Goal: Browse casually: Explore the website without a specific task or goal

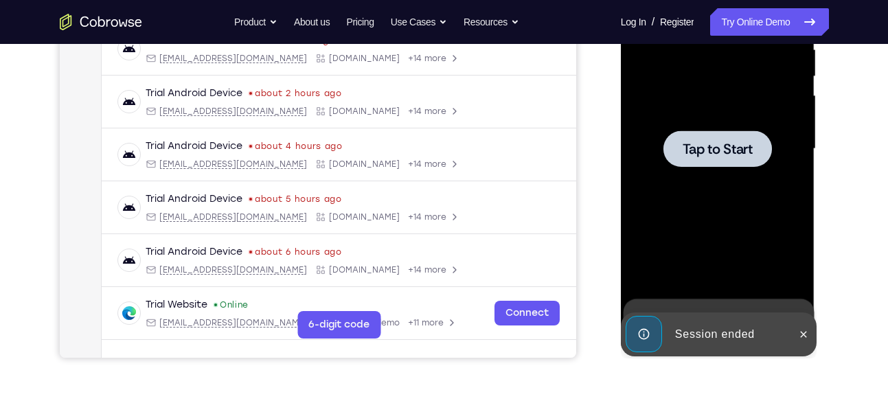
click at [715, 142] on span "Tap to Start" at bounding box center [718, 149] width 70 height 14
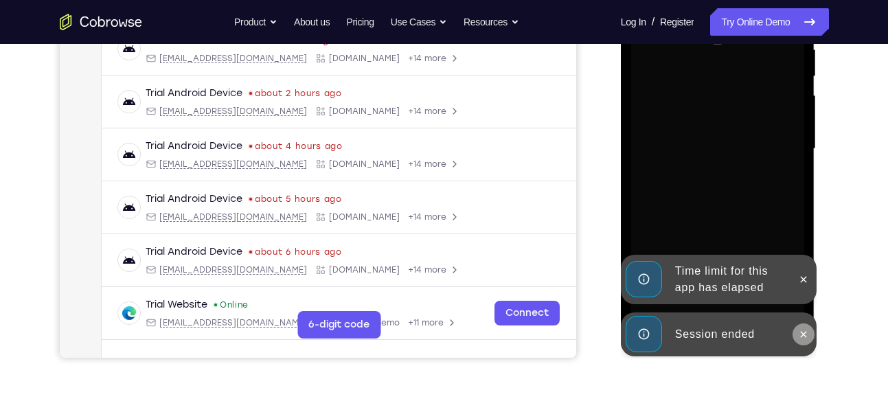
click at [799, 332] on icon at bounding box center [803, 334] width 11 height 11
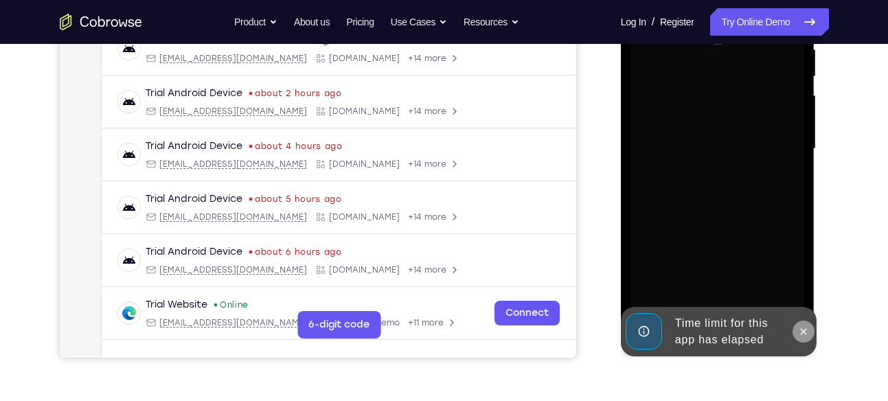
click at [805, 326] on icon at bounding box center [803, 331] width 11 height 11
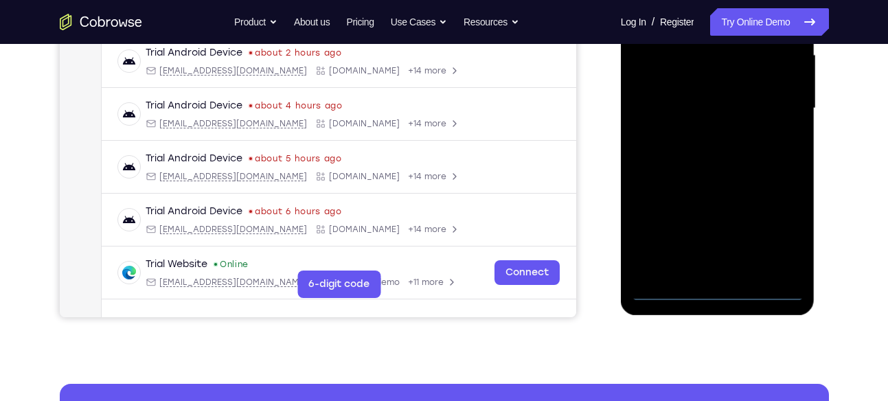
scroll to position [383, 0]
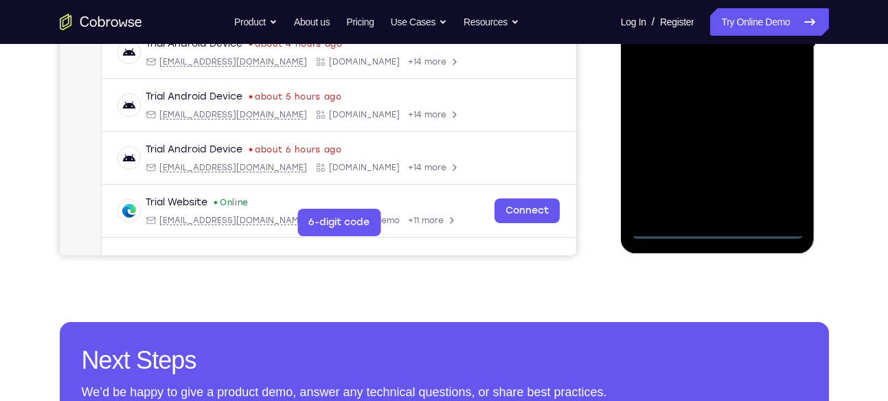
click at [727, 233] on div at bounding box center [717, 46] width 173 height 385
click at [769, 174] on div at bounding box center [717, 46] width 173 height 385
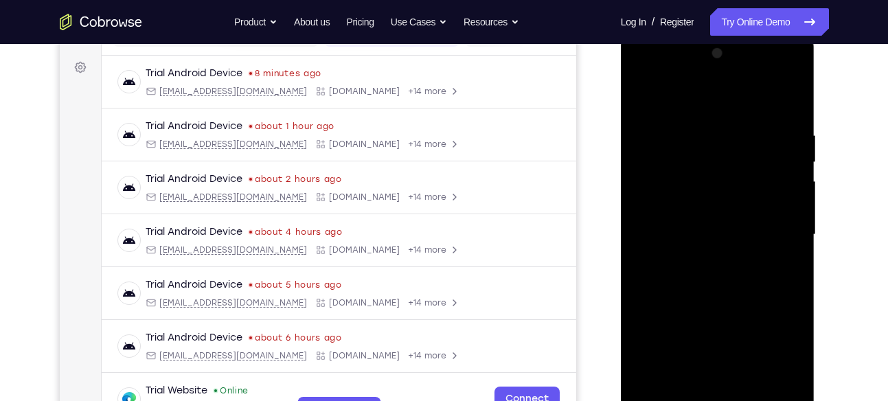
scroll to position [192, 0]
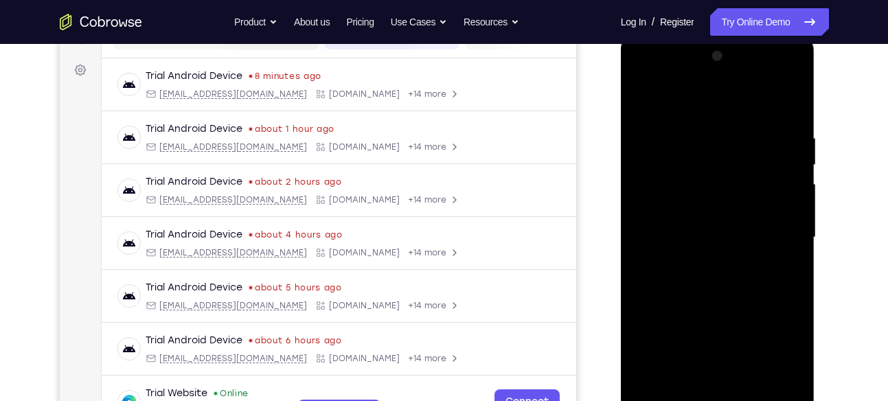
click at [677, 102] on div at bounding box center [717, 237] width 173 height 385
click at [768, 229] on div at bounding box center [717, 237] width 173 height 385
click at [700, 263] on div at bounding box center [717, 237] width 173 height 385
click at [714, 220] on div at bounding box center [717, 237] width 173 height 385
click at [666, 255] on div at bounding box center [717, 237] width 173 height 385
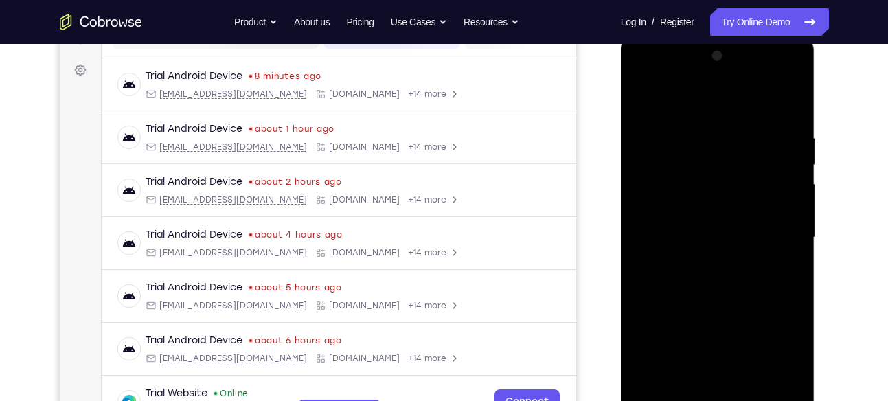
click at [707, 234] on div at bounding box center [717, 237] width 173 height 385
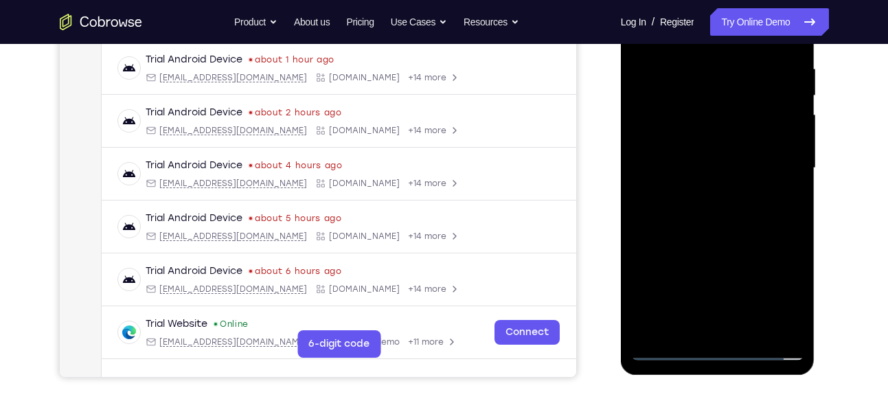
scroll to position [262, 0]
click at [751, 327] on div at bounding box center [717, 167] width 173 height 385
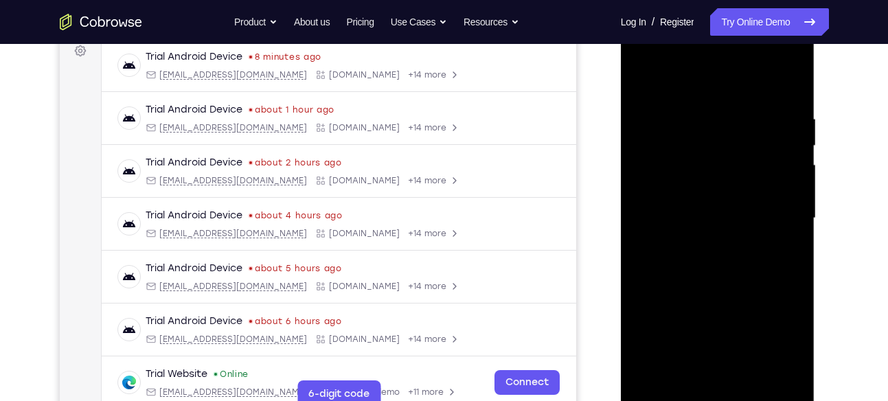
scroll to position [211, 0]
click at [690, 295] on div at bounding box center [717, 219] width 173 height 385
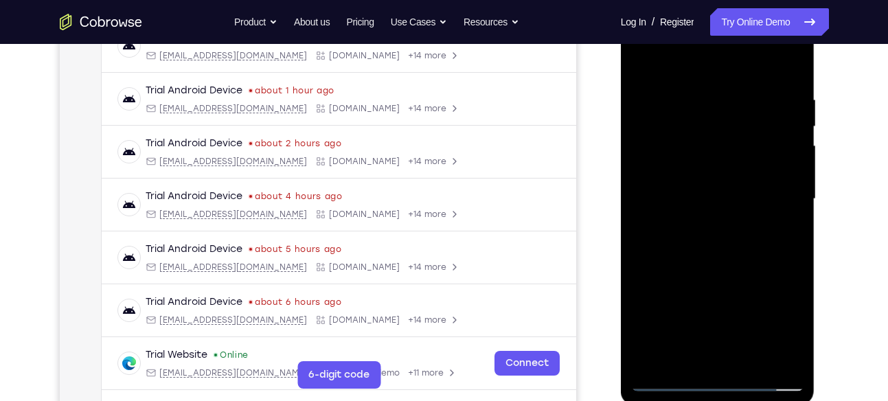
scroll to position [260, 0]
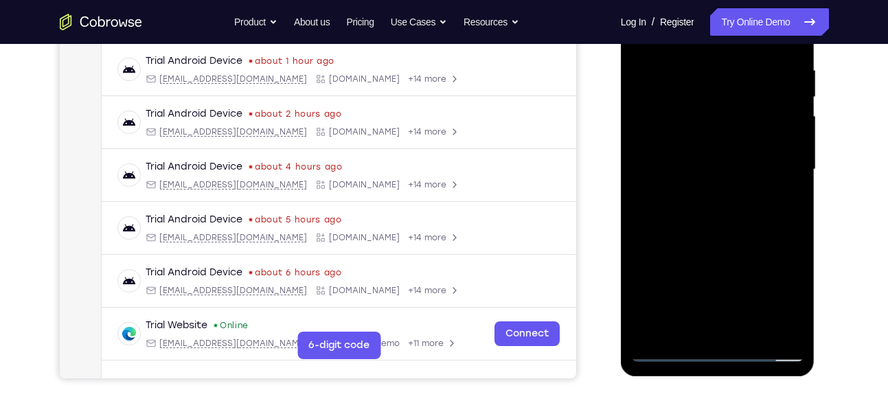
click at [732, 160] on div at bounding box center [717, 169] width 173 height 385
click at [667, 345] on div at bounding box center [717, 169] width 173 height 385
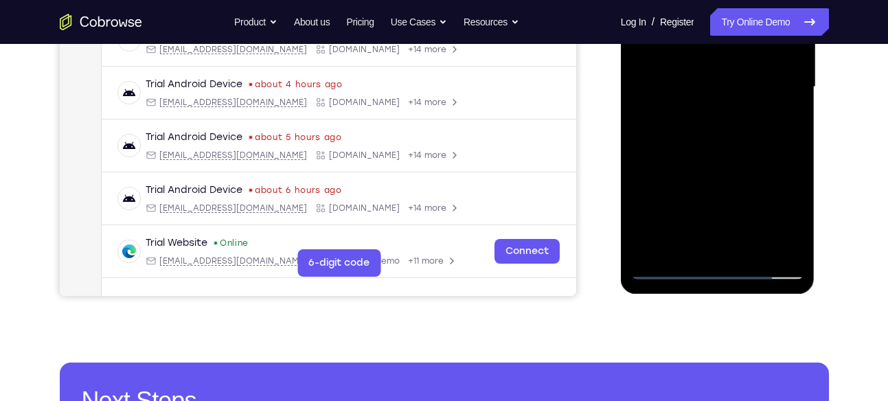
scroll to position [345, 0]
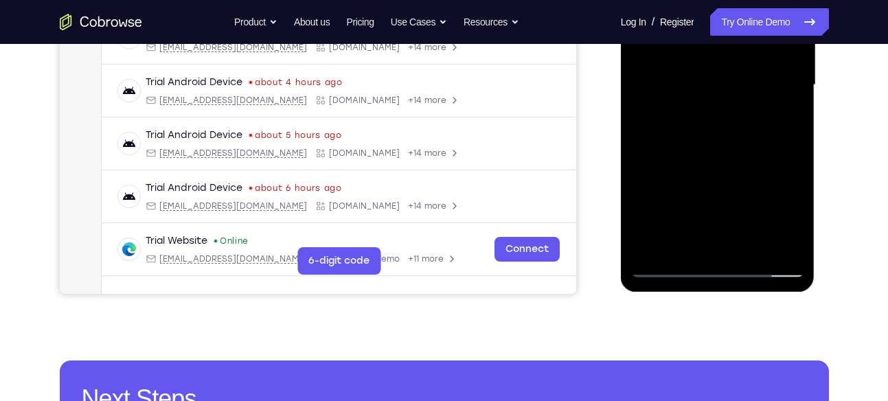
drag, startPoint x: 667, startPoint y: 271, endPoint x: 1108, endPoint y: 148, distance: 457.6
click at [667, 271] on div at bounding box center [717, 85] width 173 height 385
click at [670, 260] on div at bounding box center [717, 85] width 173 height 385
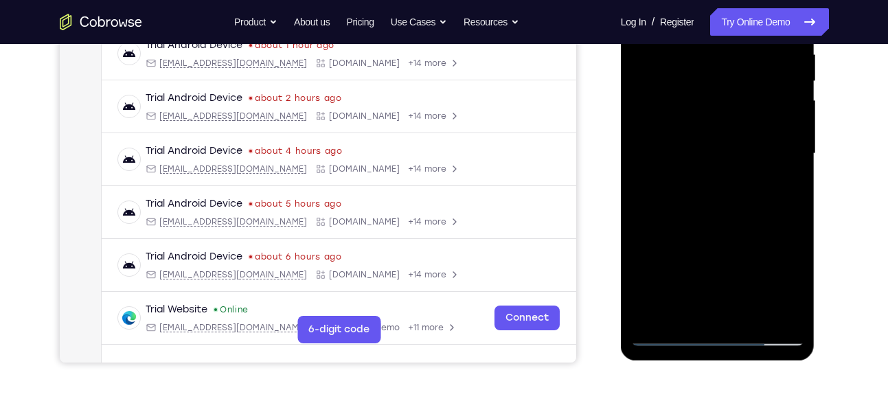
scroll to position [277, 0]
click at [666, 329] on div at bounding box center [717, 153] width 173 height 385
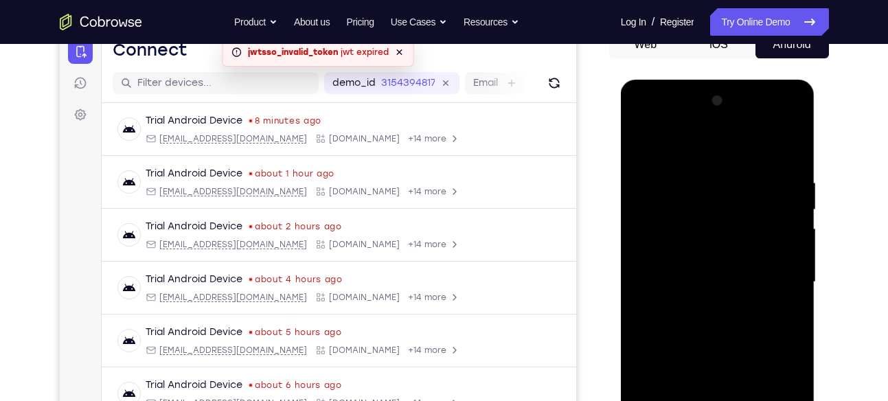
scroll to position [147, 0]
click at [776, 150] on div at bounding box center [717, 283] width 173 height 385
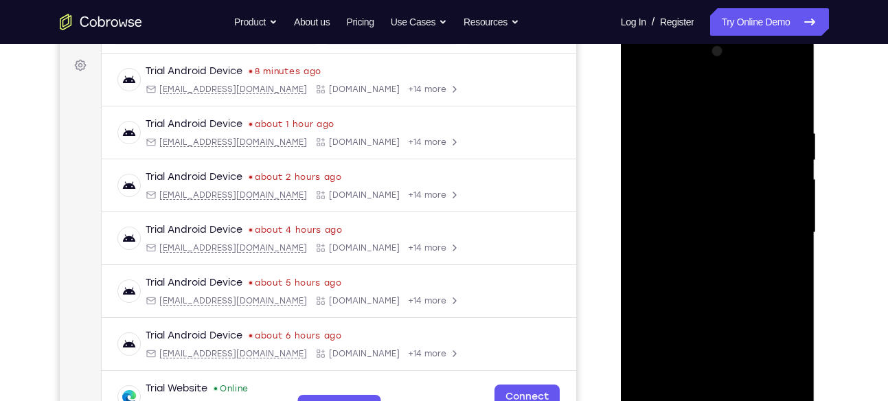
scroll to position [196, 0]
click at [643, 95] on div at bounding box center [717, 233] width 173 height 385
click at [791, 114] on div at bounding box center [717, 233] width 173 height 385
click at [699, 126] on div at bounding box center [717, 233] width 173 height 385
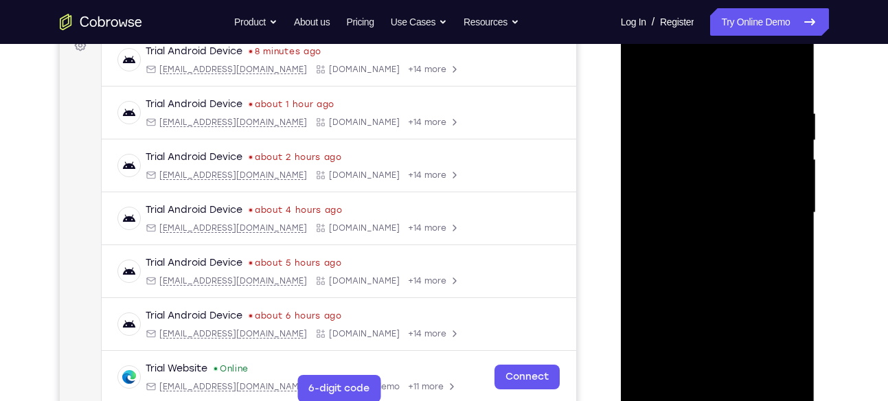
scroll to position [218, 0]
click at [749, 179] on div at bounding box center [717, 212] width 173 height 385
click at [718, 193] on div at bounding box center [717, 212] width 173 height 385
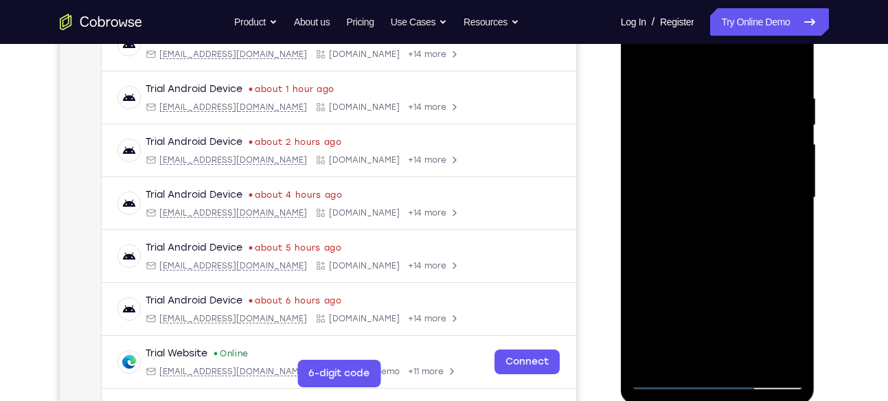
scroll to position [233, 0]
drag, startPoint x: 731, startPoint y: 227, endPoint x: 729, endPoint y: 144, distance: 83.2
click at [729, 144] on div at bounding box center [717, 197] width 173 height 385
click at [652, 282] on div at bounding box center [717, 197] width 173 height 385
drag, startPoint x: 727, startPoint y: 245, endPoint x: 728, endPoint y: 306, distance: 61.1
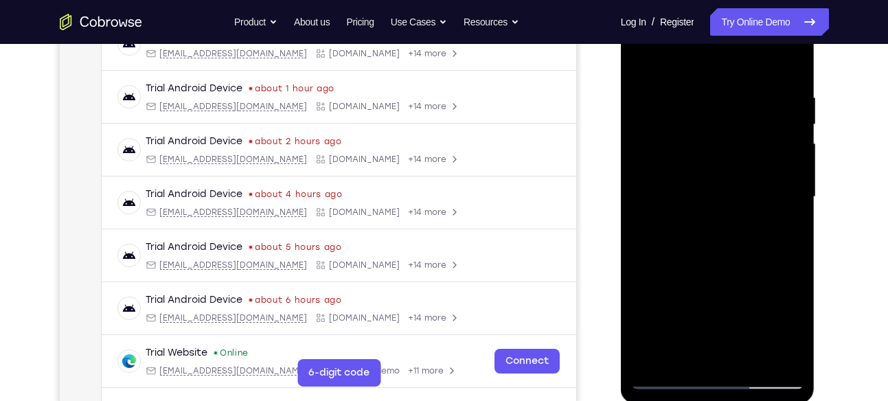
click at [728, 306] on div at bounding box center [717, 197] width 173 height 385
click at [642, 52] on div at bounding box center [717, 197] width 173 height 385
click at [787, 67] on div at bounding box center [717, 197] width 173 height 385
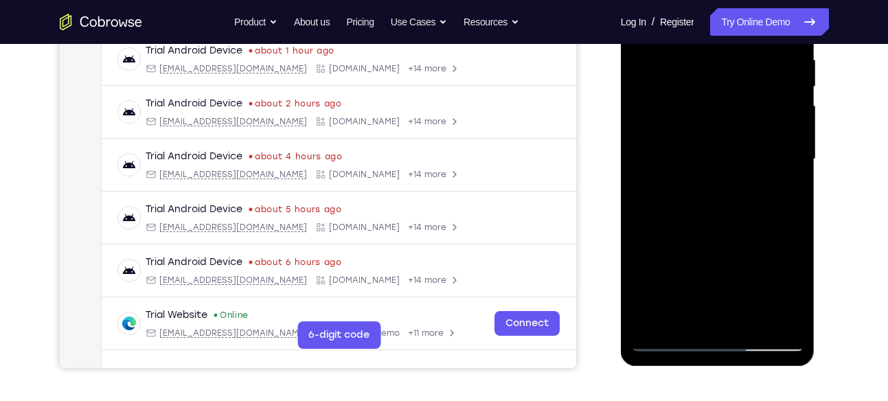
scroll to position [216, 0]
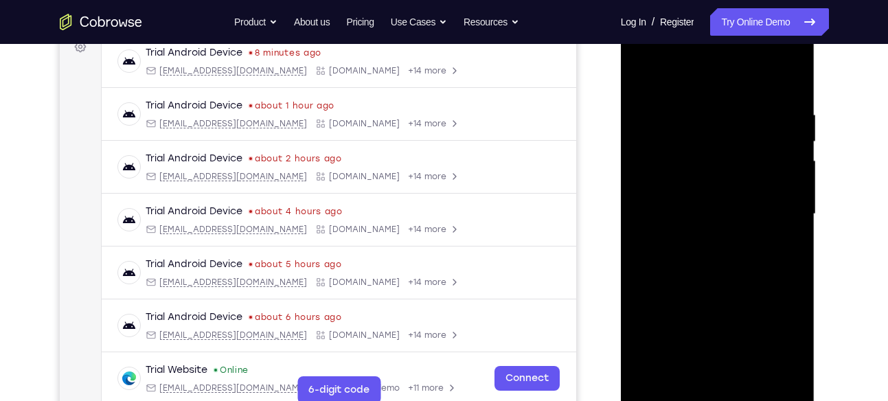
click at [690, 99] on div at bounding box center [717, 214] width 173 height 385
click at [646, 75] on div at bounding box center [717, 214] width 173 height 385
drag, startPoint x: 751, startPoint y: 188, endPoint x: 727, endPoint y: 89, distance: 102.5
click at [727, 89] on div at bounding box center [717, 214] width 173 height 385
drag, startPoint x: 747, startPoint y: 263, endPoint x: 751, endPoint y: 183, distance: 80.5
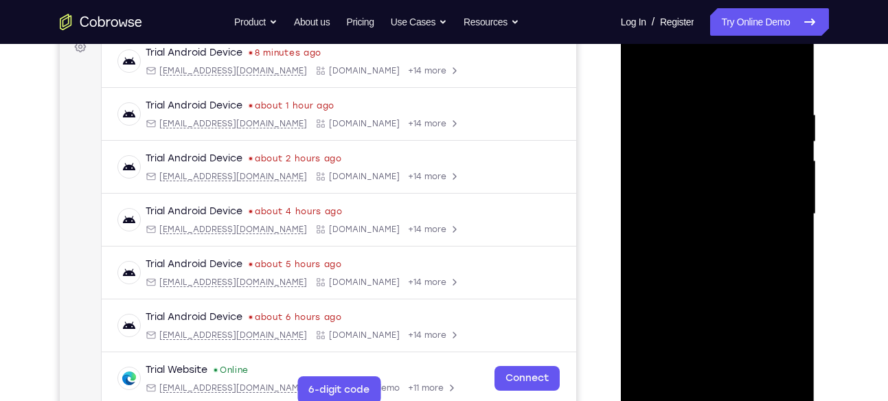
click at [751, 183] on div at bounding box center [717, 214] width 173 height 385
drag, startPoint x: 753, startPoint y: 268, endPoint x: 751, endPoint y: 165, distance: 103.0
click at [751, 165] on div at bounding box center [717, 214] width 173 height 385
drag, startPoint x: 751, startPoint y: 165, endPoint x: 732, endPoint y: 328, distance: 164.6
click at [732, 328] on div at bounding box center [717, 214] width 173 height 385
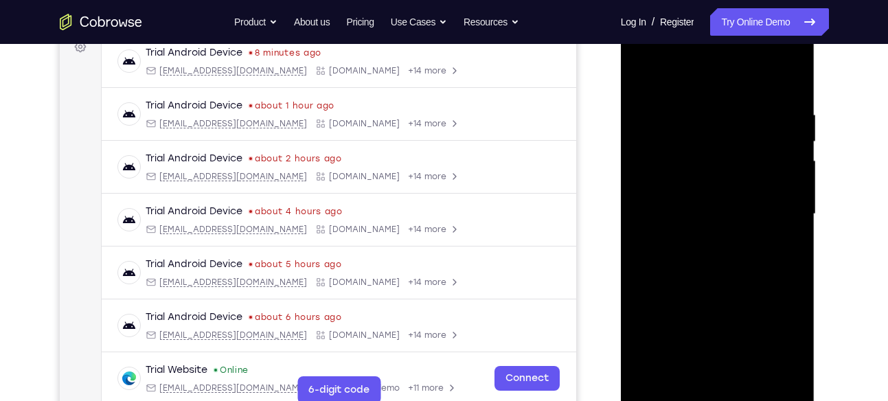
click at [647, 71] on div at bounding box center [717, 214] width 173 height 385
click at [785, 81] on div at bounding box center [717, 214] width 173 height 385
click at [796, 168] on div at bounding box center [717, 214] width 173 height 385
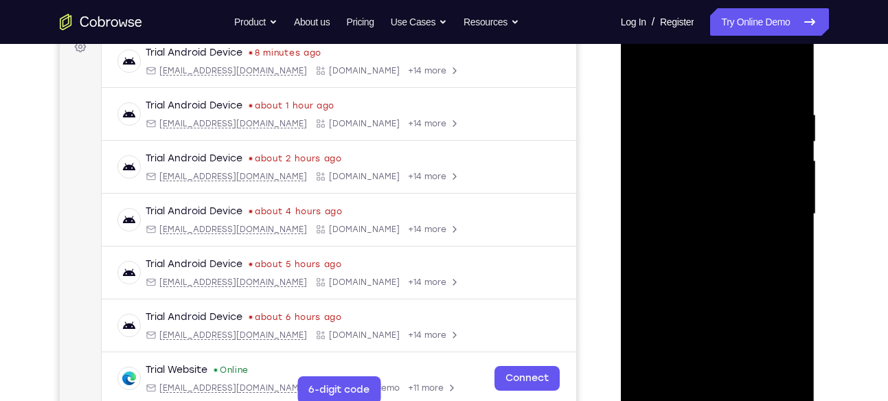
click at [796, 168] on div at bounding box center [717, 214] width 173 height 385
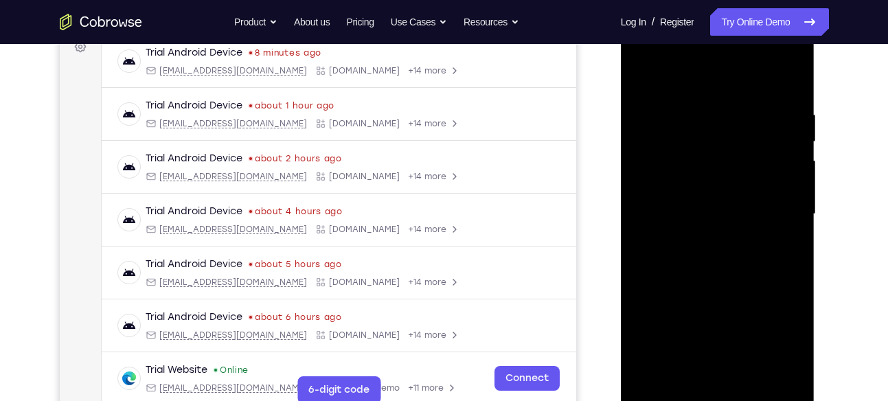
click at [796, 168] on div at bounding box center [717, 214] width 173 height 385
